Goal: Find specific page/section: Find specific page/section

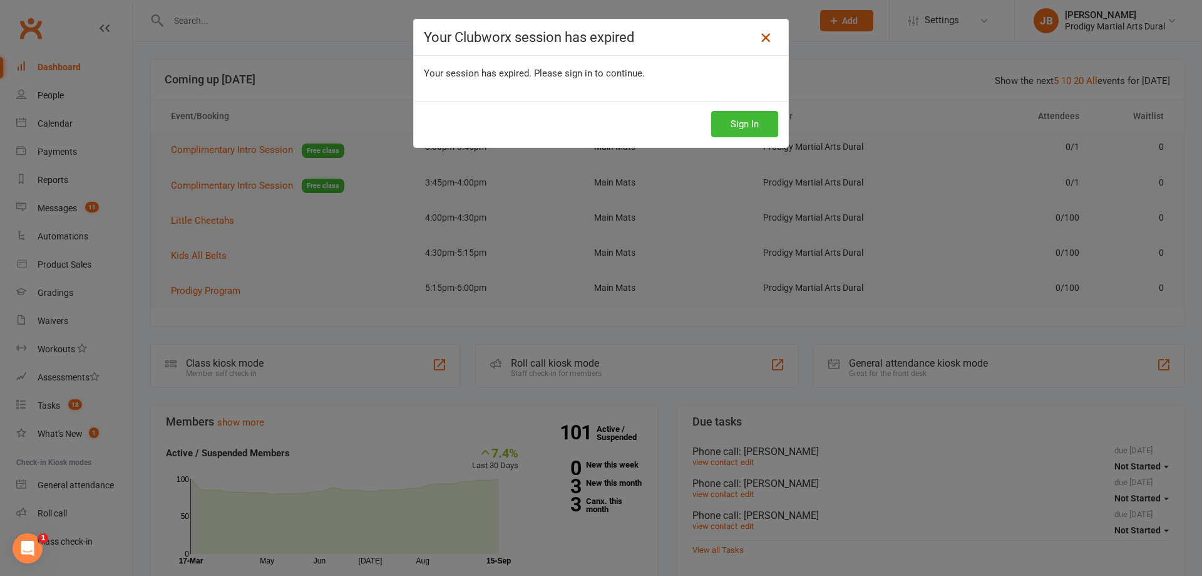
click at [763, 31] on icon at bounding box center [765, 37] width 15 height 15
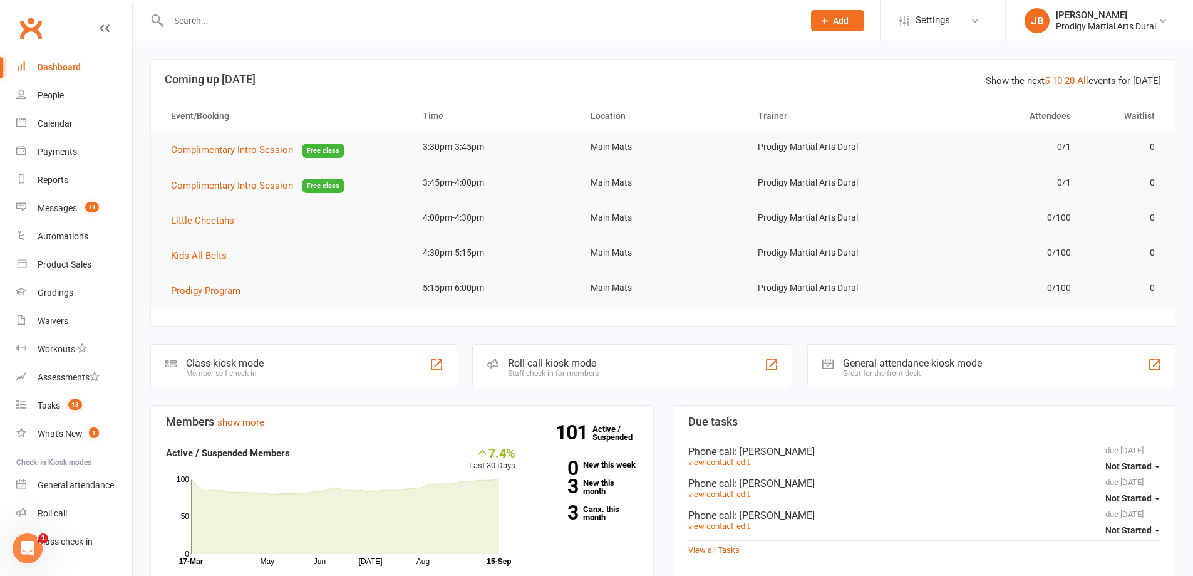
click at [275, 40] on div at bounding box center [472, 20] width 644 height 41
click at [202, 14] on input "text" at bounding box center [480, 21] width 630 height 18
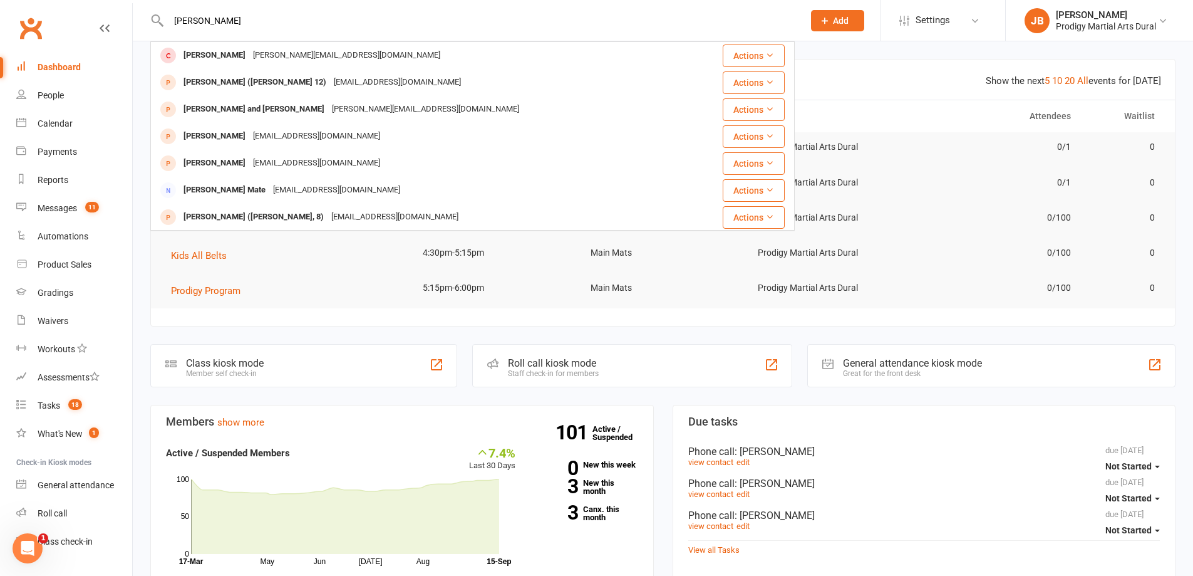
type input "sebastian maxwell"
click at [867, 59] on section "Show the next 5 10 20 All events for today Coming up Today Event/Booking Time L…" at bounding box center [662, 192] width 1025 height 267
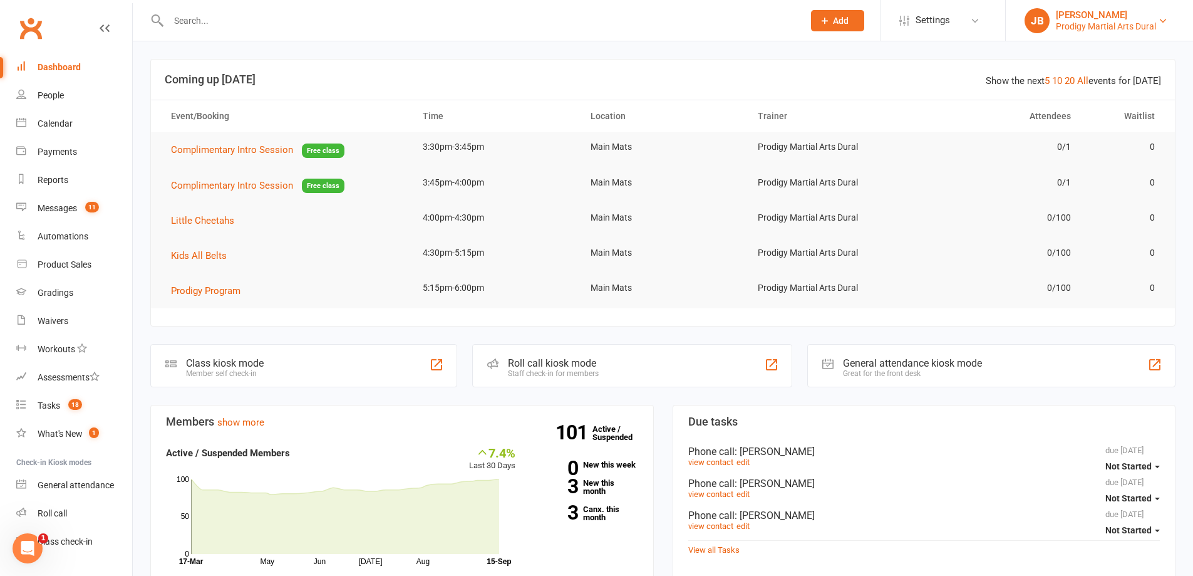
click at [1079, 23] on div "Prodigy Martial Arts Dural" at bounding box center [1106, 26] width 100 height 11
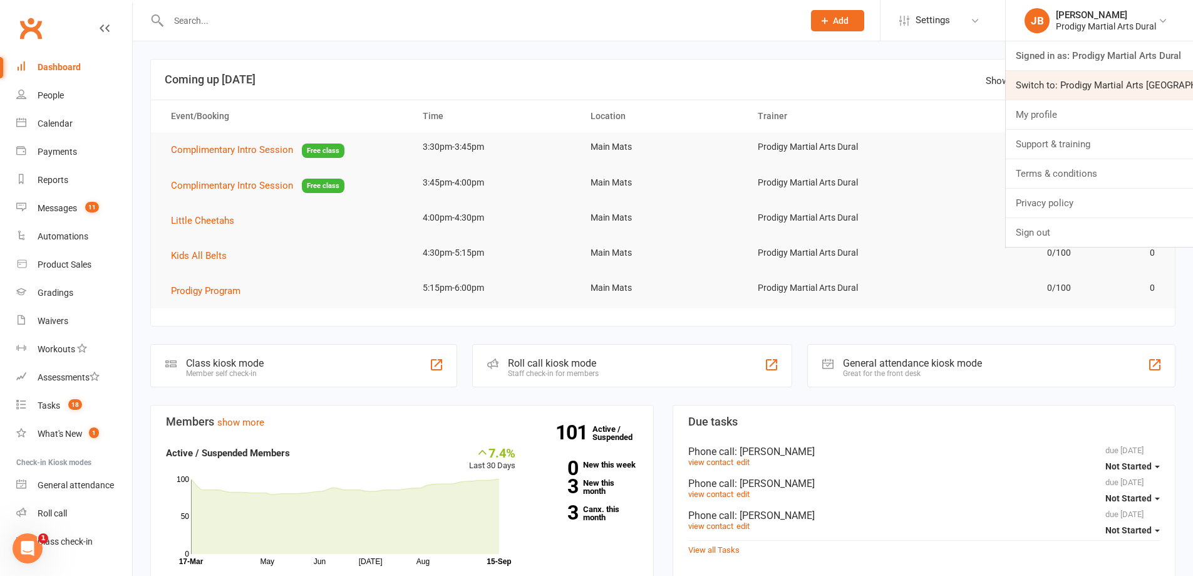
click at [1092, 79] on link "Switch to: Prodigy Martial Arts Seven Hills" at bounding box center [1099, 85] width 187 height 29
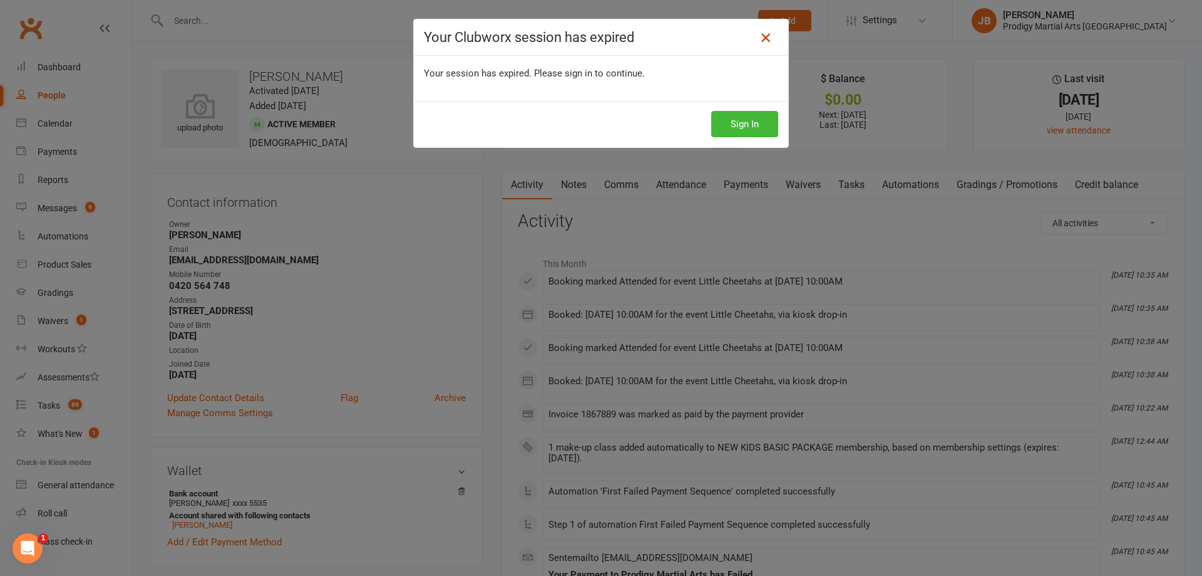
scroll to position [27, 0]
click at [765, 39] on icon at bounding box center [765, 37] width 15 height 15
click at [744, 128] on button "Sign In" at bounding box center [744, 124] width 67 height 26
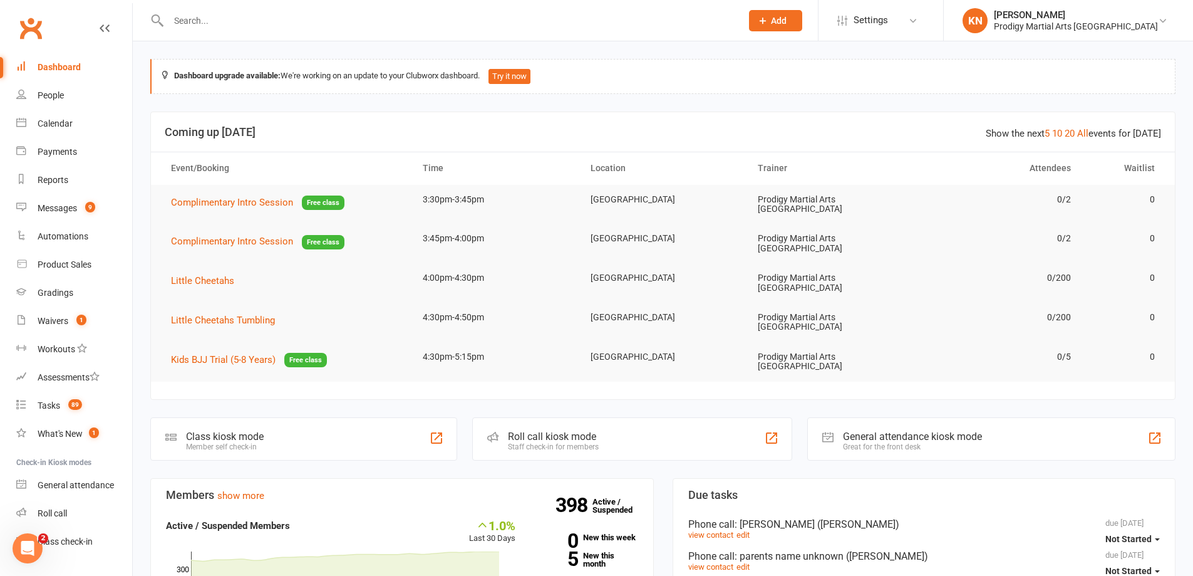
click at [242, 33] on div at bounding box center [441, 20] width 582 height 41
click at [240, 18] on input "text" at bounding box center [449, 21] width 568 height 18
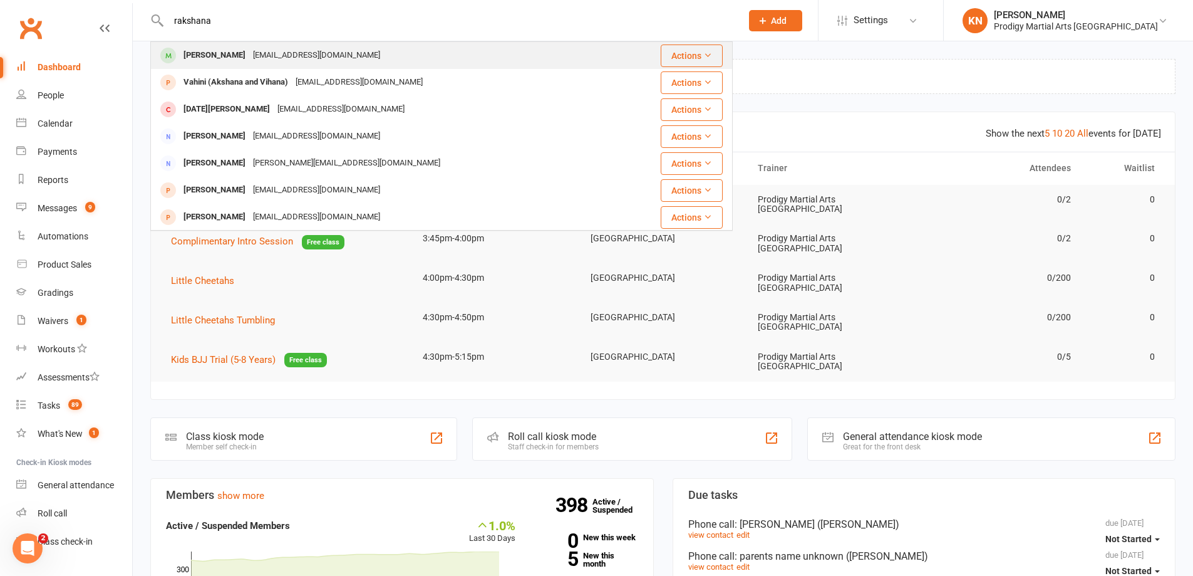
type input "rakshana"
click at [230, 53] on div "Rakshana Thiyagarajan" at bounding box center [215, 55] width 70 height 18
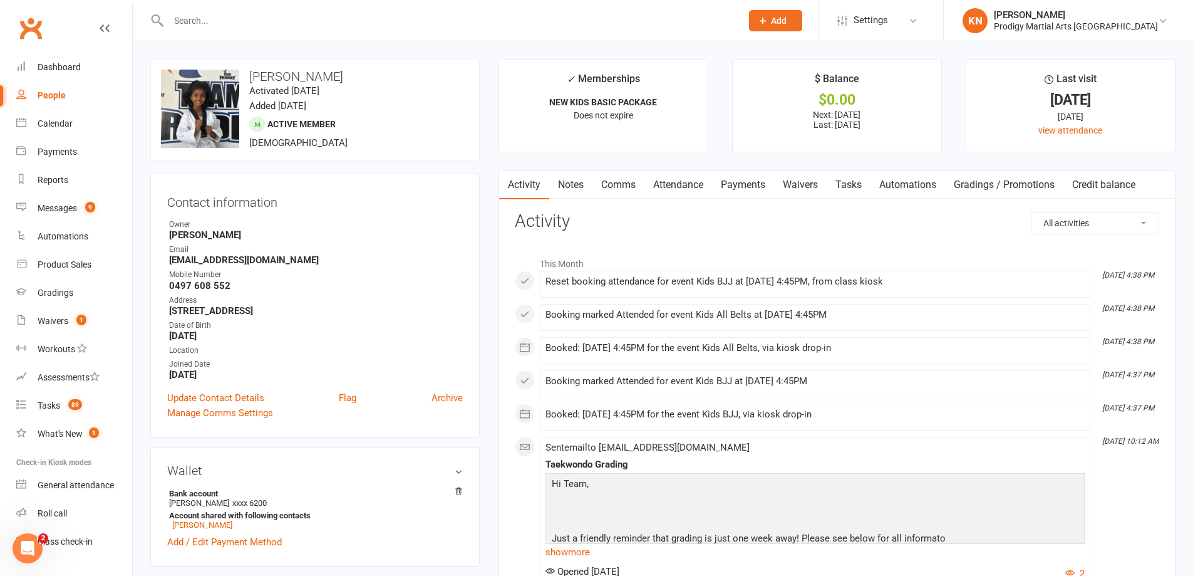
drag, startPoint x: 249, startPoint y: 78, endPoint x: 376, endPoint y: 71, distance: 127.9
click at [376, 71] on h3 "Rakshana Thiyagarajan" at bounding box center [315, 77] width 308 height 14
copy h3 "Rakshana Thiyagarajan"
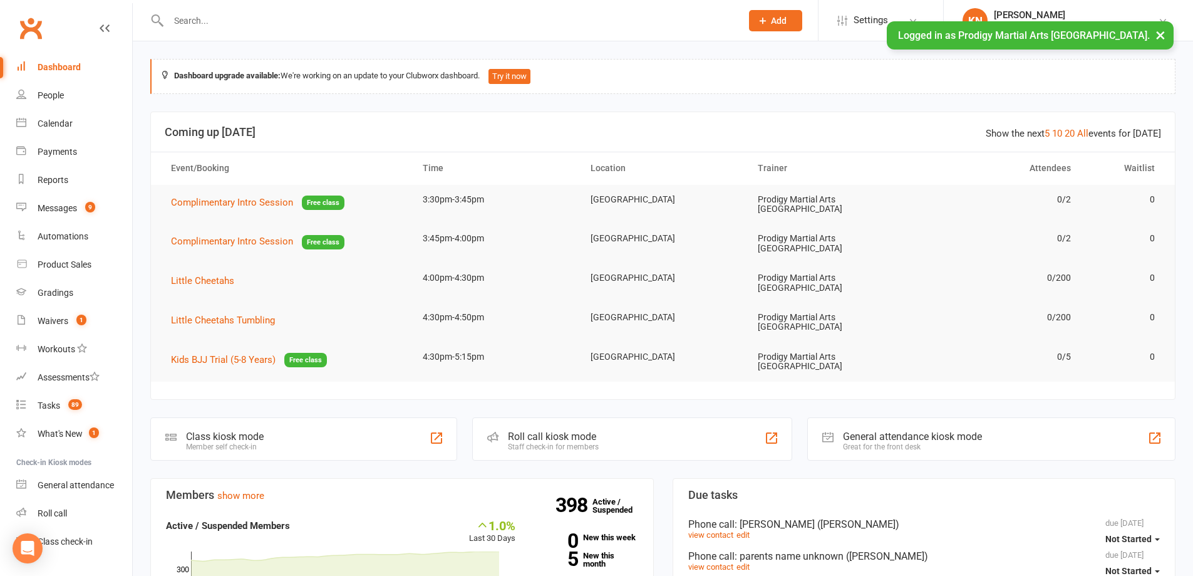
click at [1162, 27] on button "×" at bounding box center [1160, 34] width 23 height 27
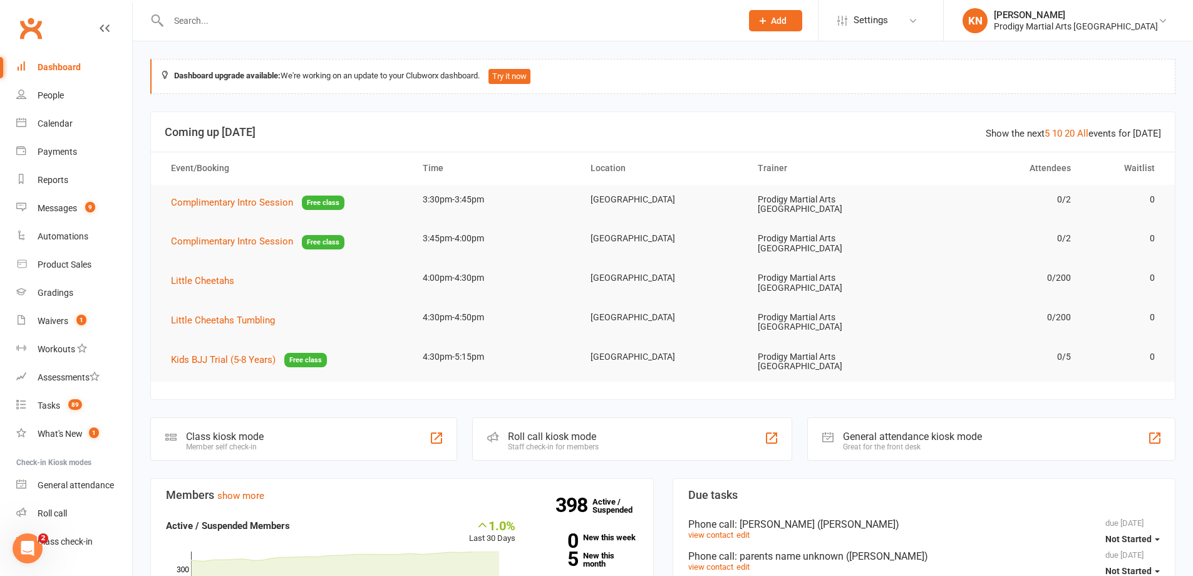
click at [422, 36] on div at bounding box center [441, 20] width 582 height 41
click at [428, 26] on input "text" at bounding box center [449, 21] width 568 height 18
click at [506, 26] on input "text" at bounding box center [449, 21] width 568 height 18
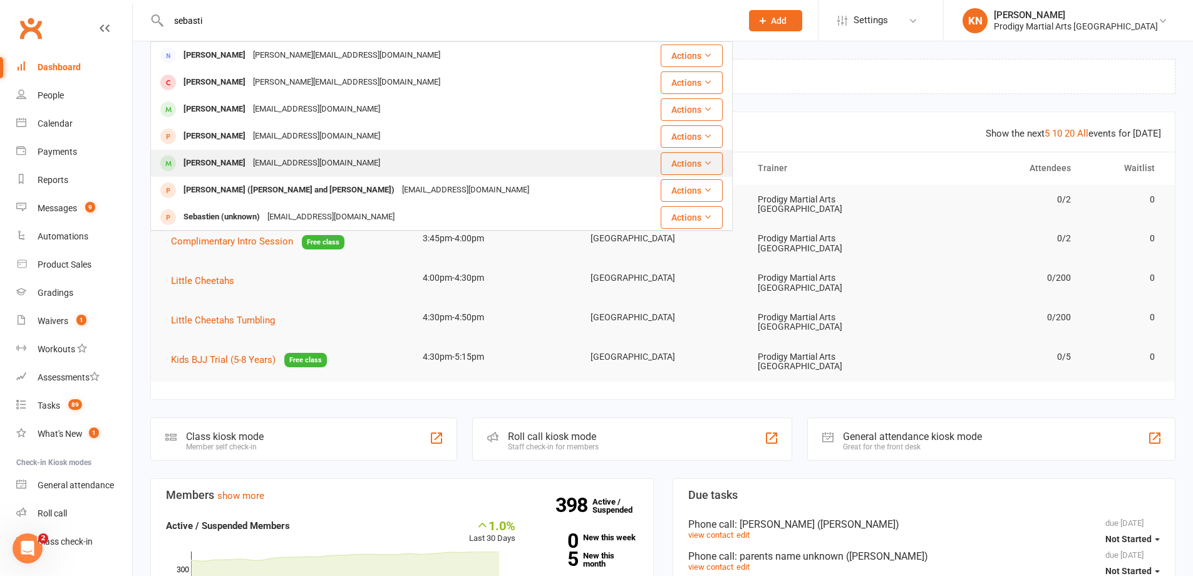
type input "sebasti"
click at [274, 152] on div "[PERSON_NAME] [EMAIL_ADDRESS][DOMAIN_NAME]" at bounding box center [396, 163] width 489 height 26
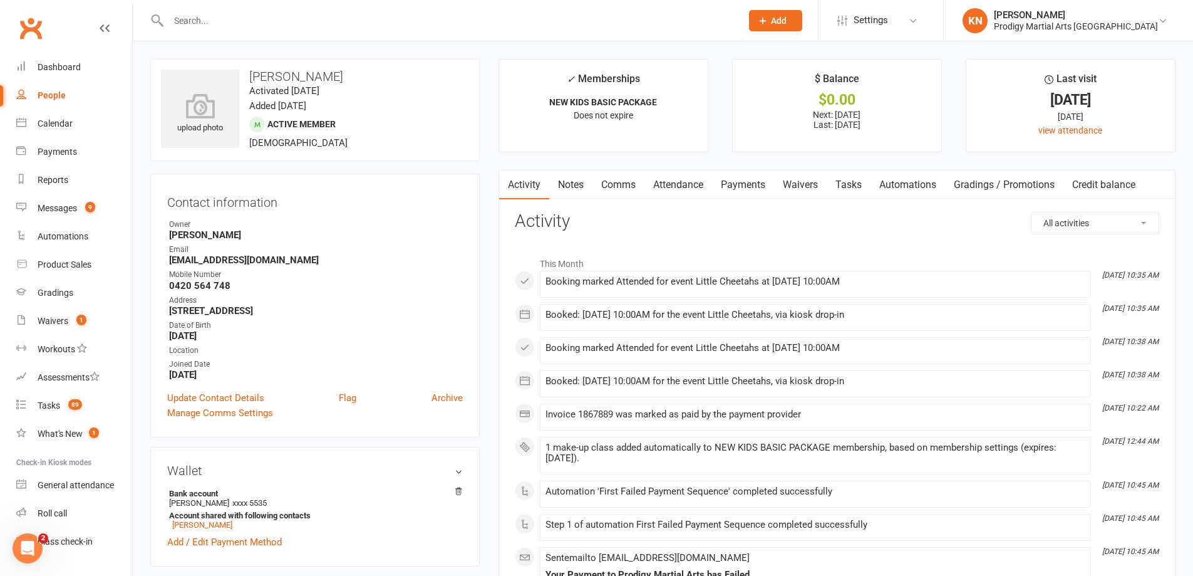
click at [744, 185] on link "Payments" at bounding box center [743, 184] width 62 height 29
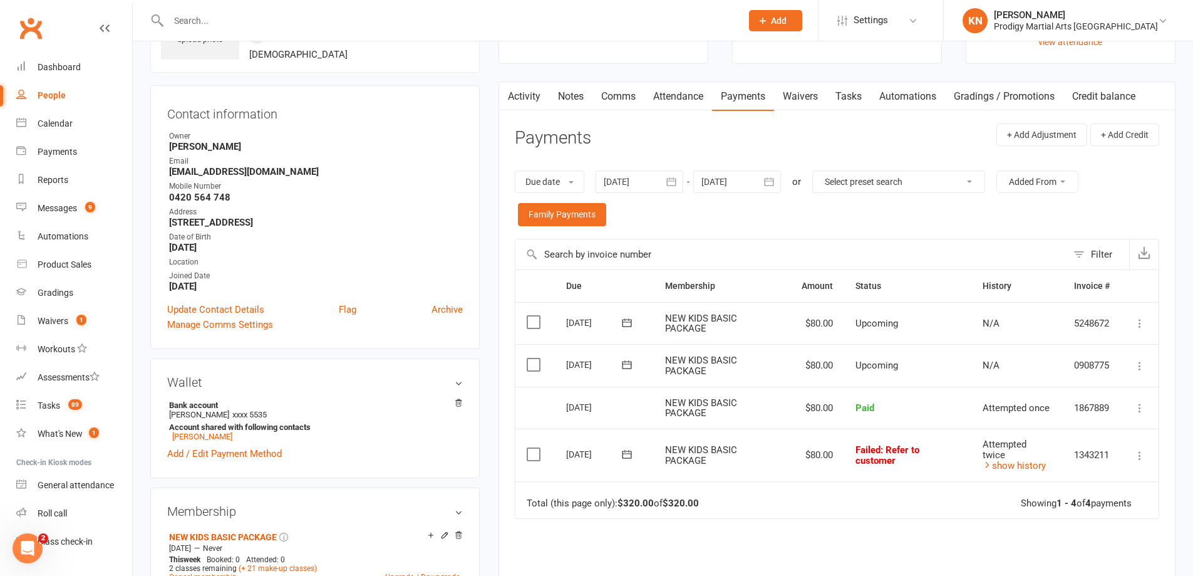
scroll to position [188, 0]
